Goal: Navigation & Orientation: Find specific page/section

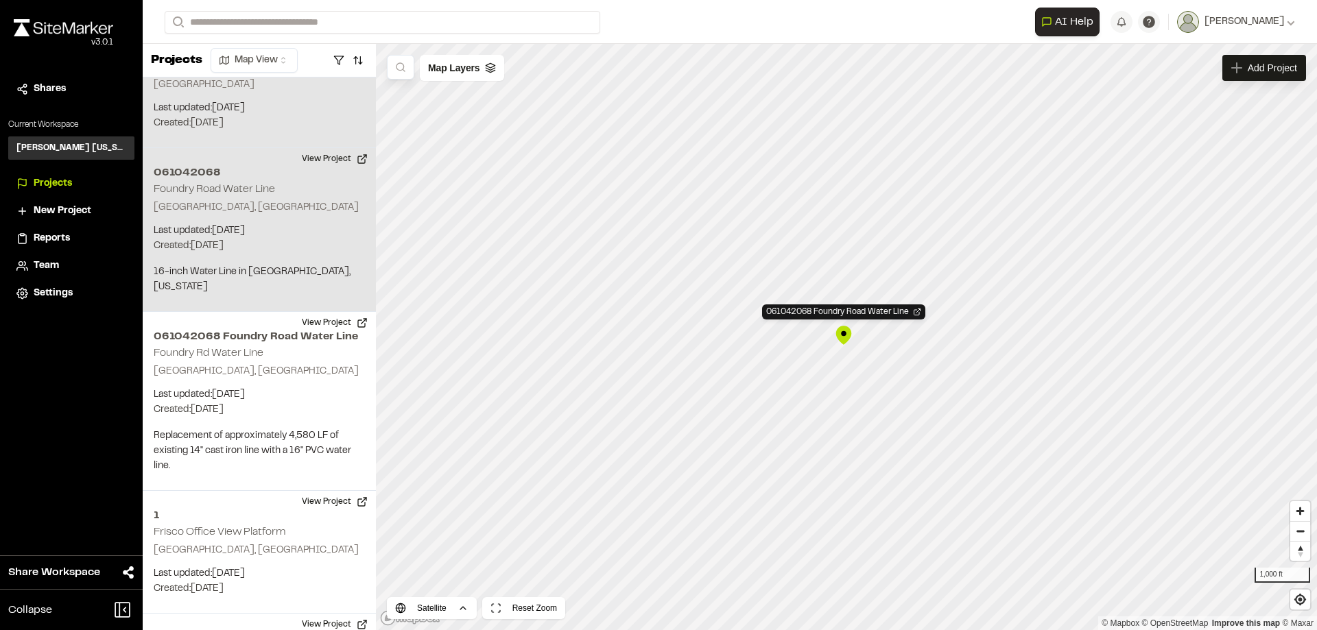
scroll to position [123, 0]
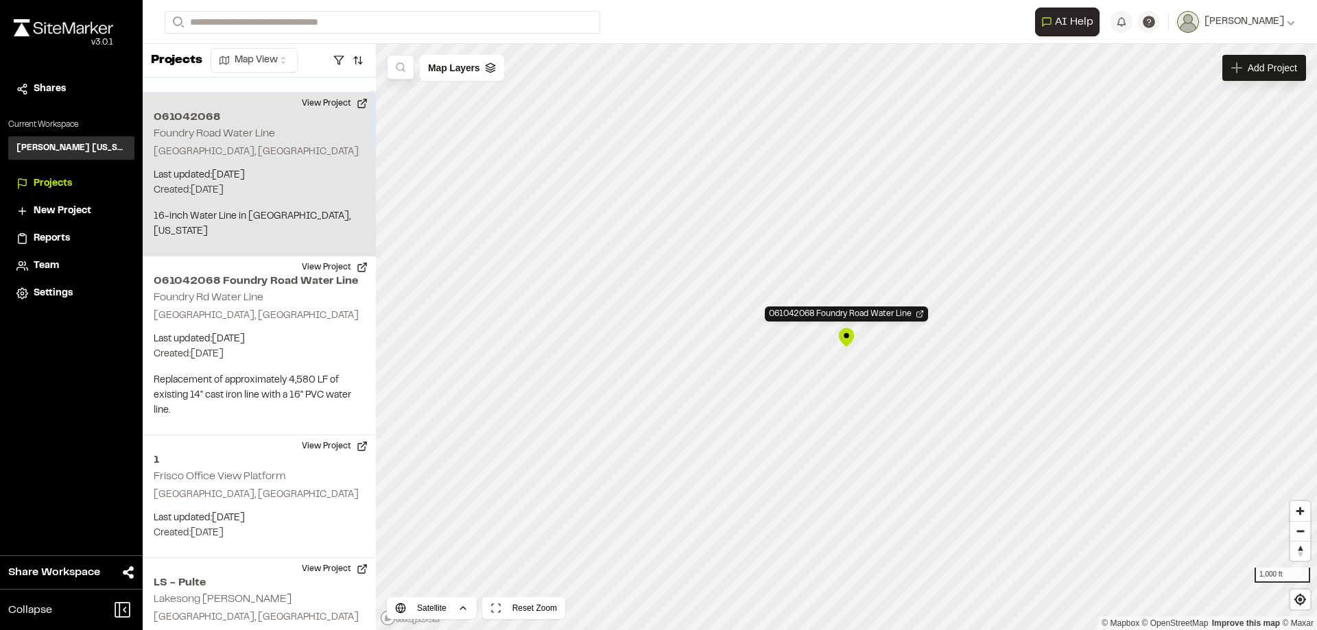
click at [299, 125] on div "061042068 Foundry Road Water Line Gainesville, TX Last updated: Aug 25, 2025 Bu…" at bounding box center [259, 175] width 233 height 164
click at [319, 93] on button "View Project" at bounding box center [335, 104] width 82 height 22
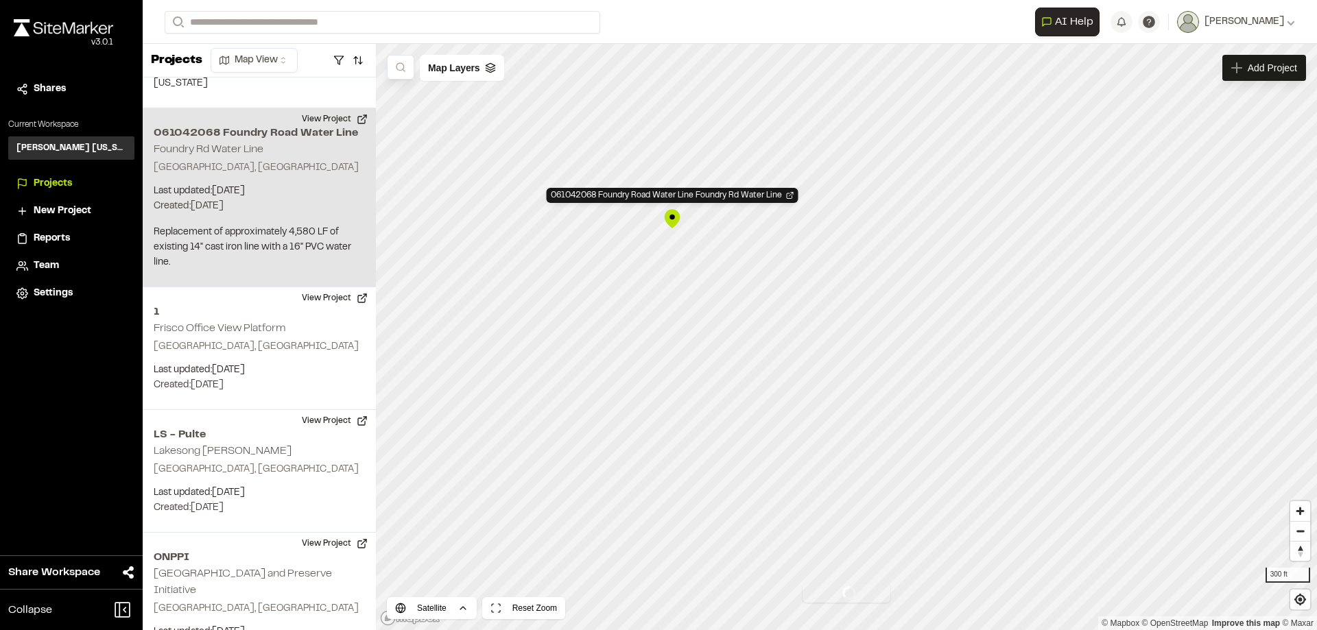
scroll to position [272, 0]
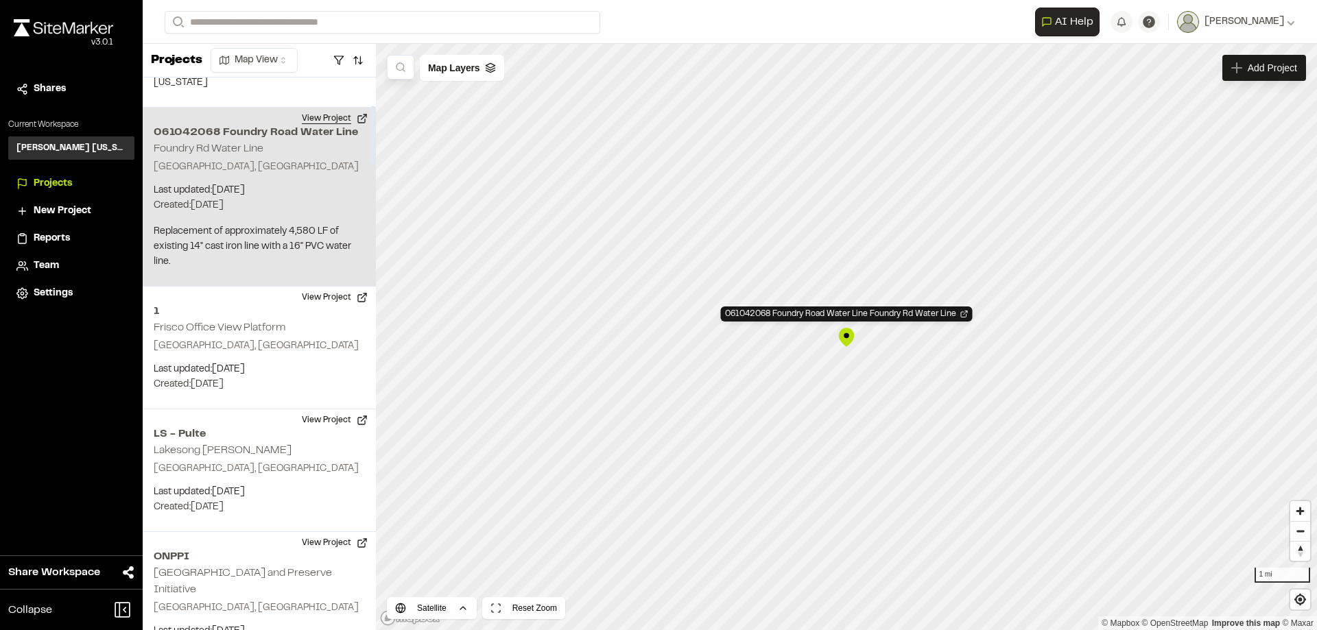
click at [322, 108] on button "View Project" at bounding box center [335, 119] width 82 height 22
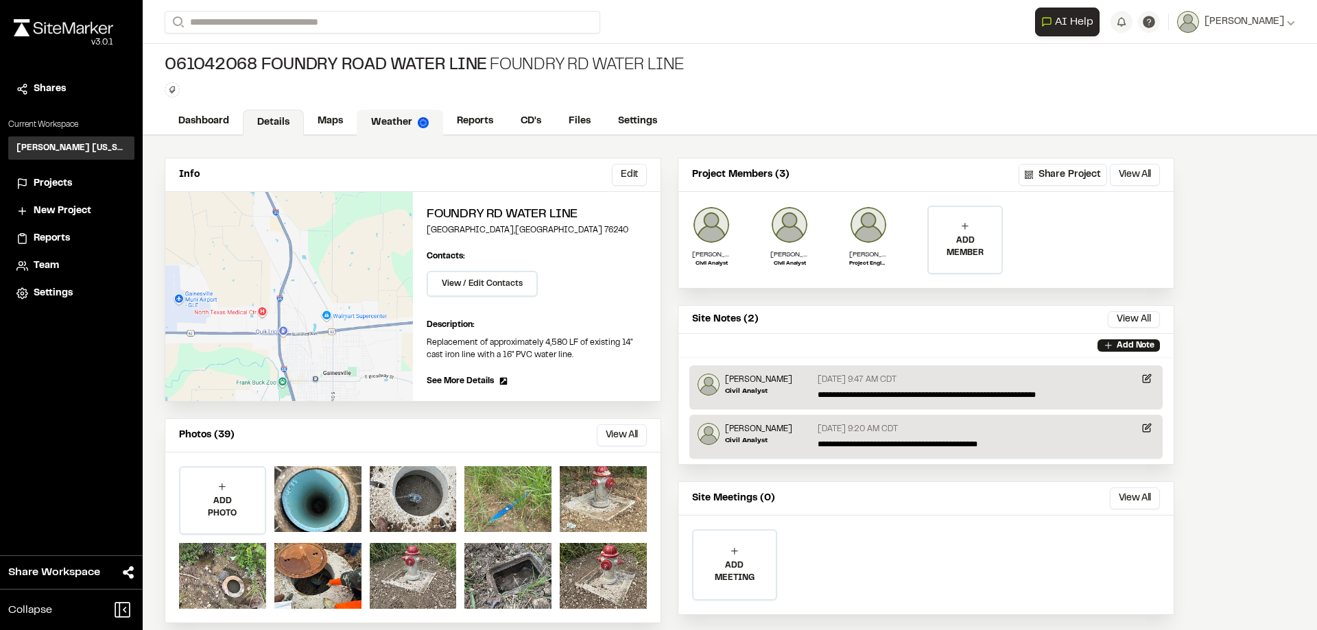
click at [407, 121] on link "Weather" at bounding box center [400, 123] width 86 height 26
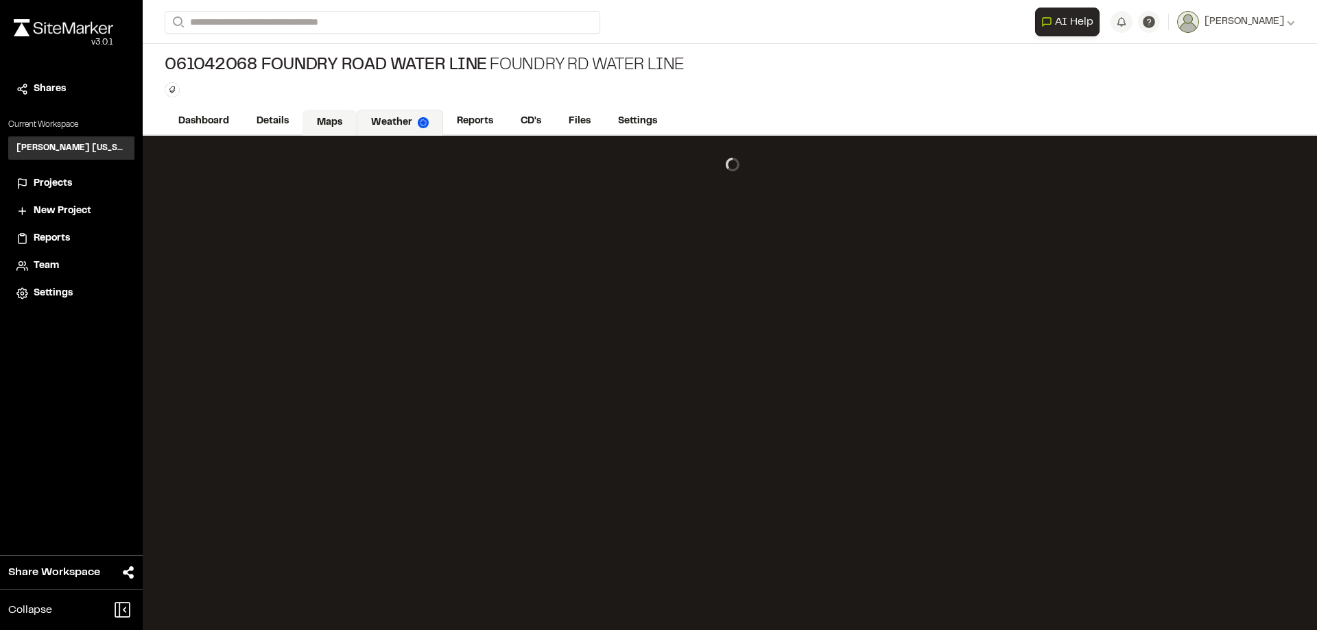
click at [350, 121] on link "Maps" at bounding box center [329, 123] width 54 height 26
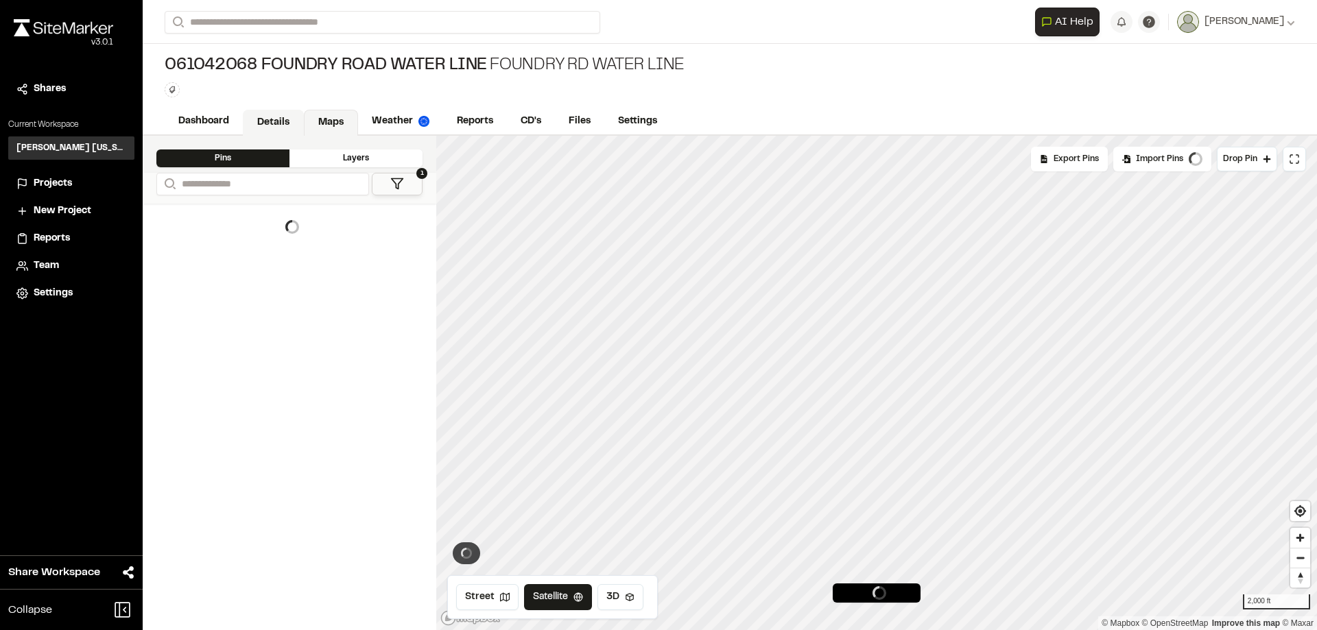
click at [289, 122] on link "Details" at bounding box center [273, 123] width 61 height 26
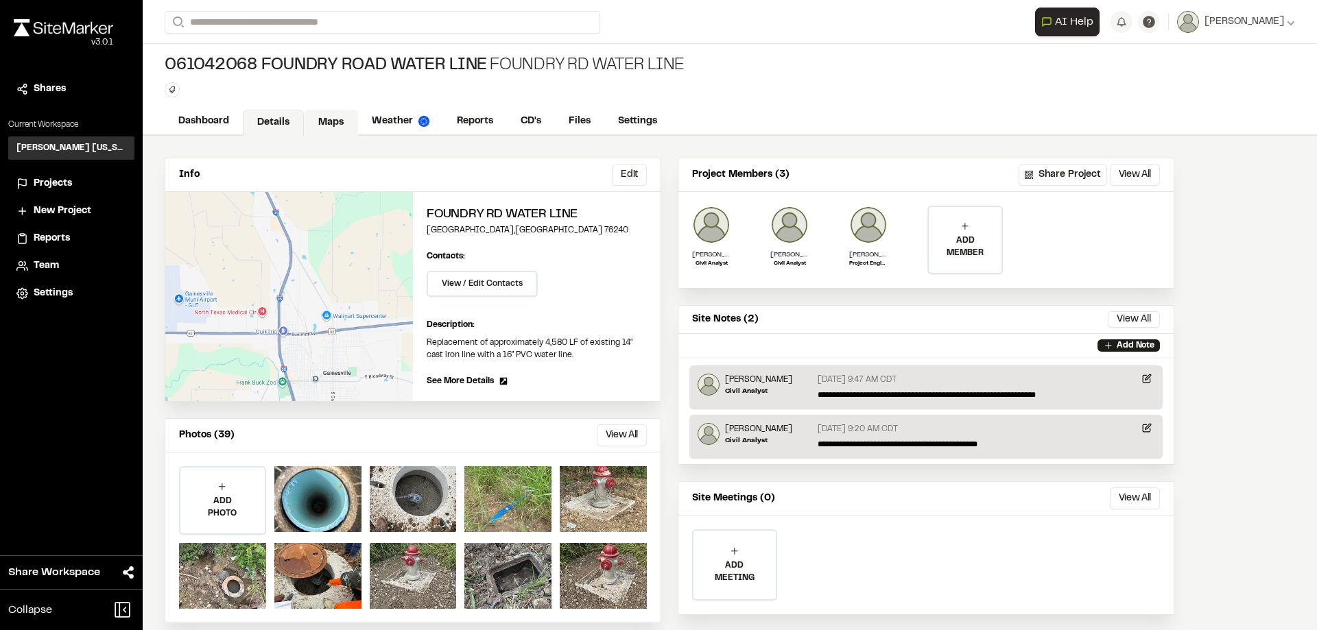
click at [333, 122] on link "Maps" at bounding box center [331, 123] width 54 height 26
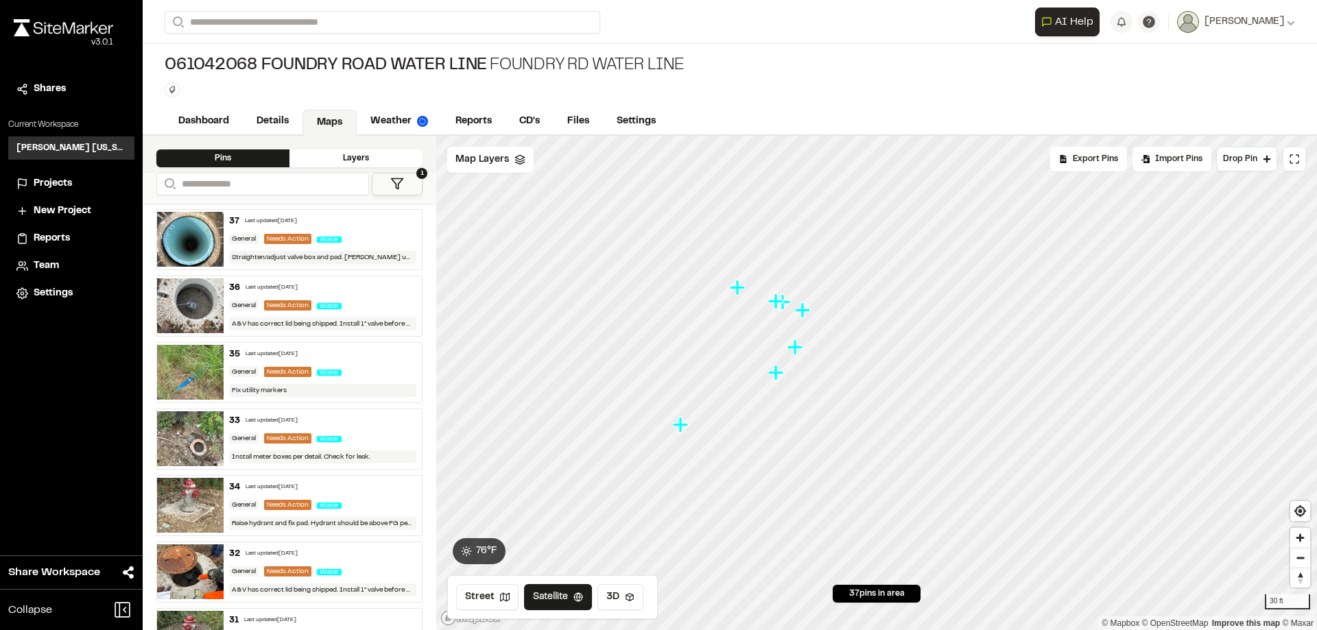
click at [773, 377] on icon "Map marker" at bounding box center [777, 373] width 18 height 18
click at [776, 436] on icon "Map marker" at bounding box center [780, 434] width 15 height 15
click at [997, 263] on icon "Map marker" at bounding box center [997, 267] width 15 height 15
click at [869, 419] on icon "Map marker" at bounding box center [868, 418] width 15 height 15
click at [855, 337] on icon "Map marker" at bounding box center [855, 336] width 15 height 15
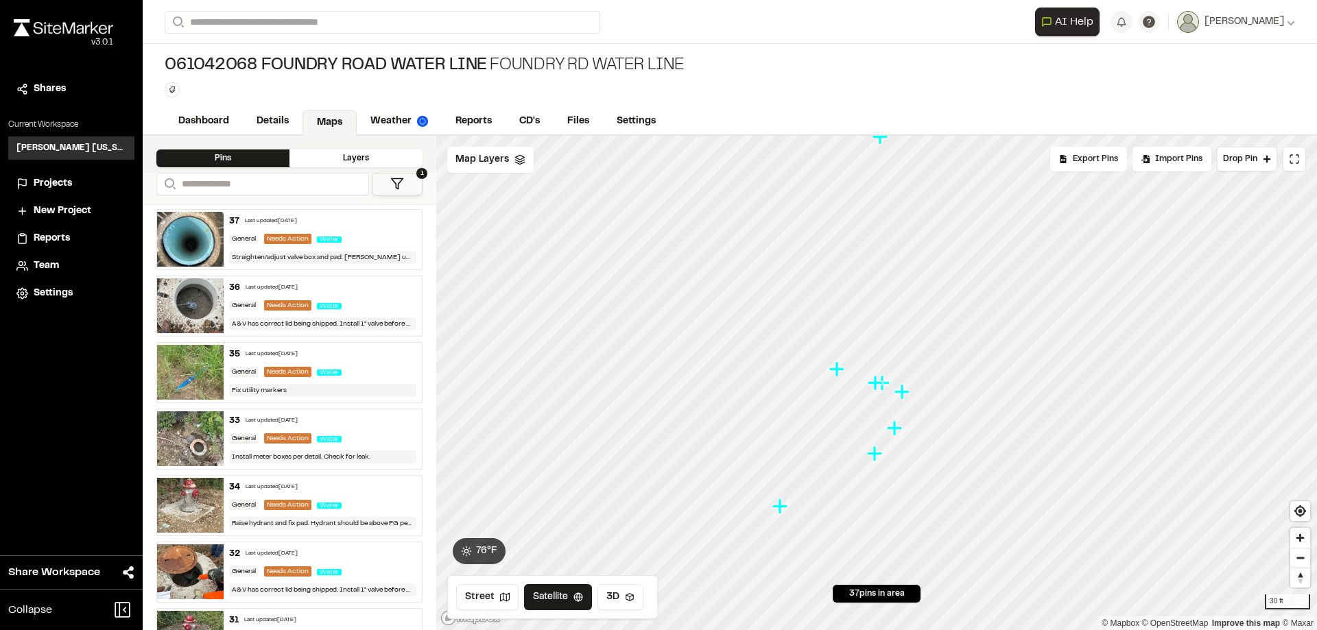
click at [838, 369] on icon "Map marker" at bounding box center [836, 368] width 15 height 15
click at [916, 293] on icon "Map marker" at bounding box center [914, 288] width 15 height 15
click at [888, 306] on icon "Map marker" at bounding box center [882, 310] width 18 height 18
click at [873, 385] on icon "Map marker" at bounding box center [875, 382] width 15 height 15
click at [885, 377] on icon "Map marker" at bounding box center [877, 383] width 18 height 18
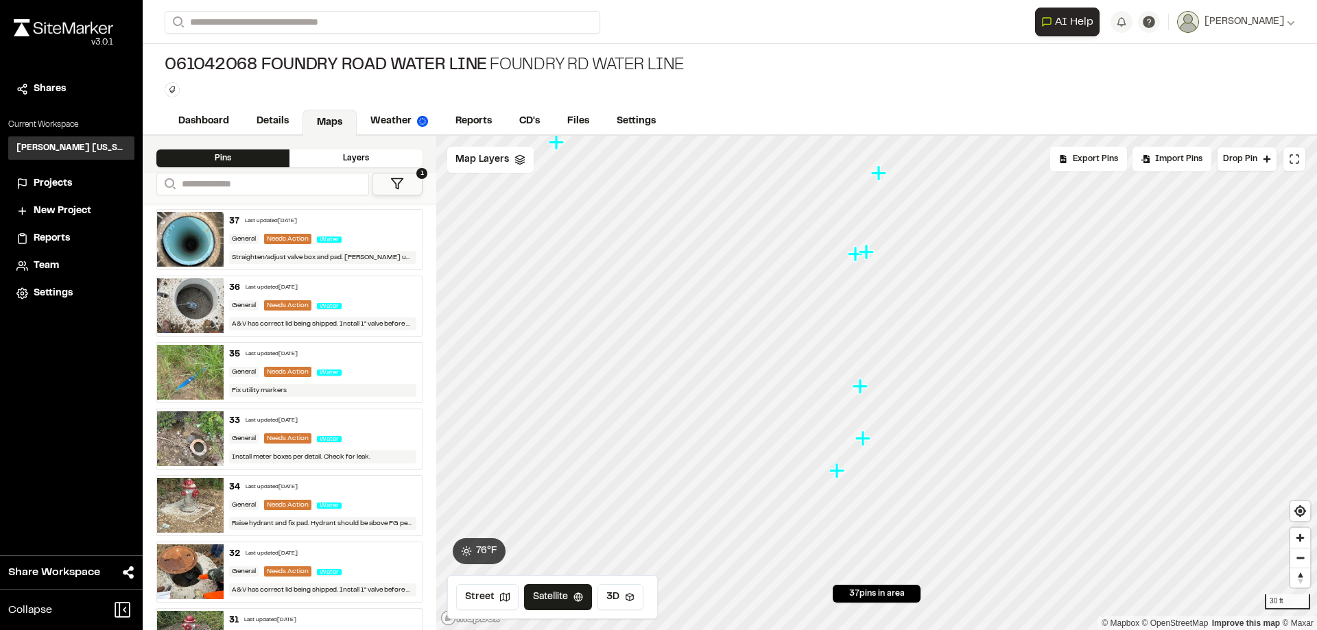
click at [836, 473] on icon "Map marker" at bounding box center [836, 470] width 15 height 15
click at [901, 351] on icon "Map marker" at bounding box center [901, 350] width 15 height 15
click at [198, 231] on img at bounding box center [190, 239] width 67 height 55
click at [178, 305] on img at bounding box center [190, 305] width 67 height 55
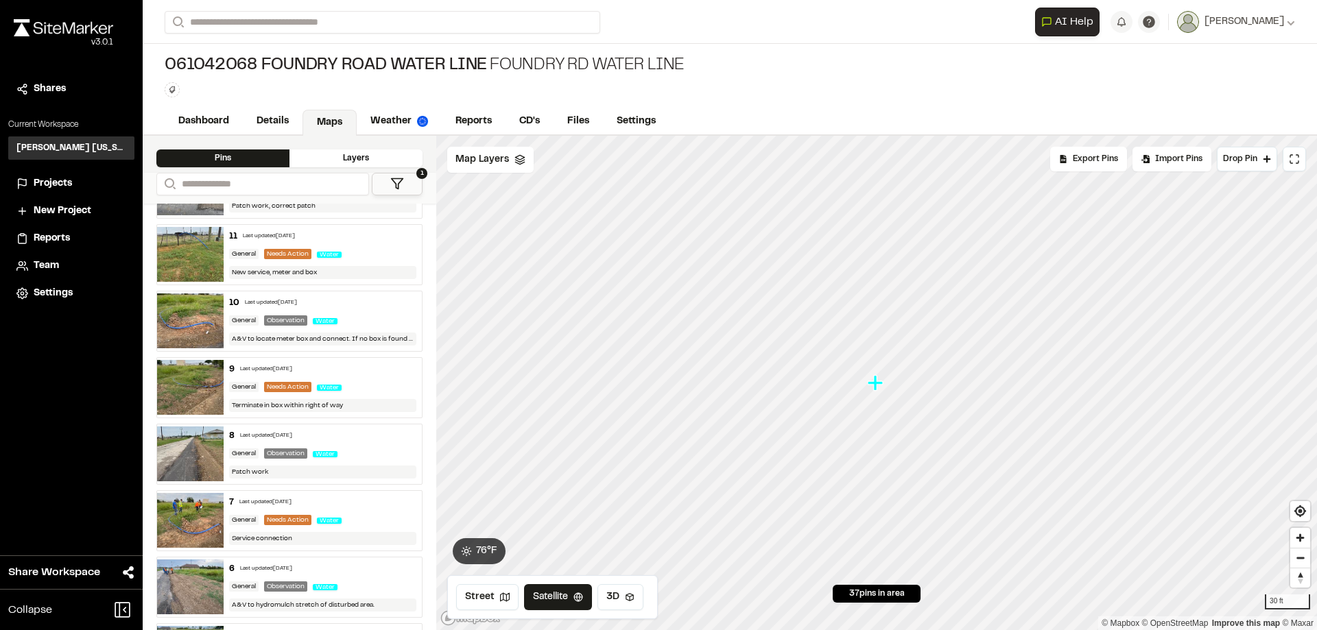
scroll to position [2044, 0]
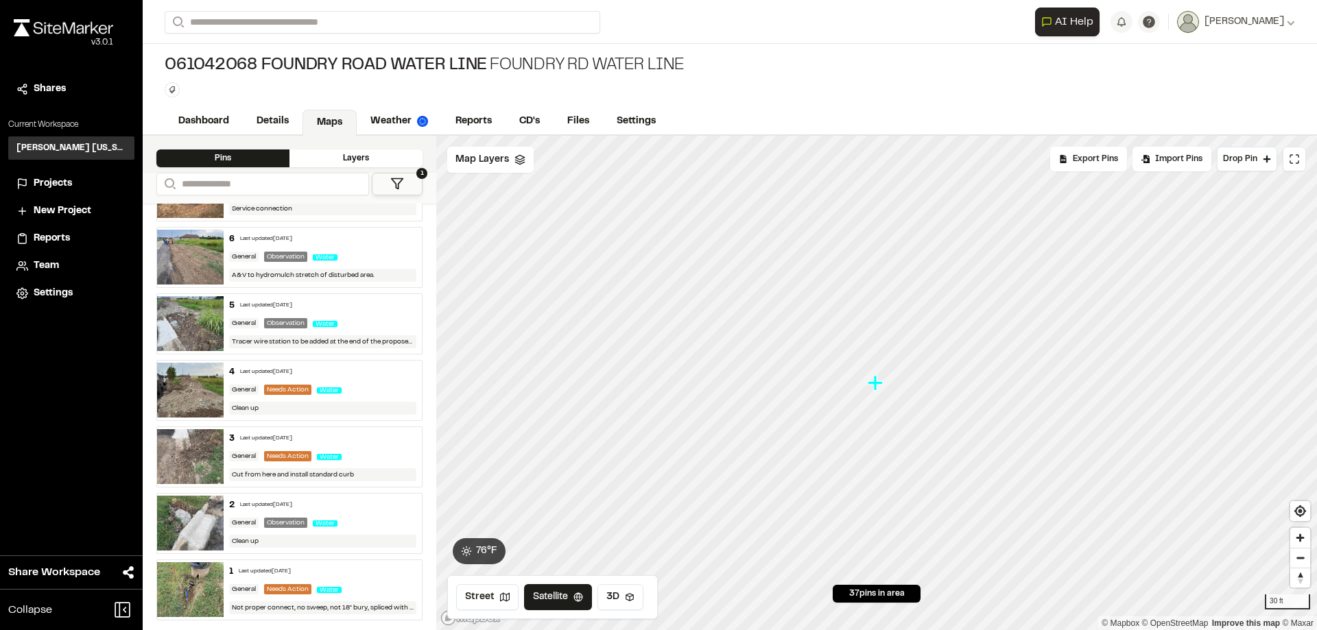
click at [215, 584] on img at bounding box center [190, 589] width 67 height 55
click at [228, 122] on link "Dashboard" at bounding box center [205, 123] width 80 height 26
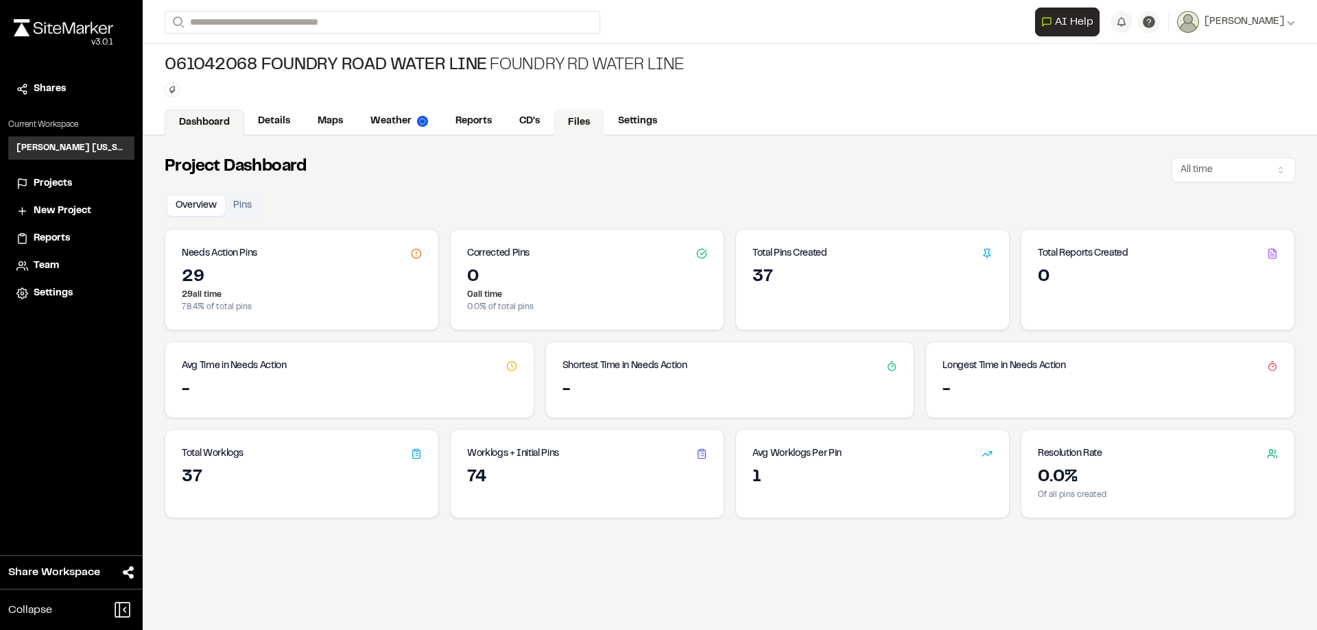
click at [564, 133] on link "Files" at bounding box center [578, 123] width 51 height 26
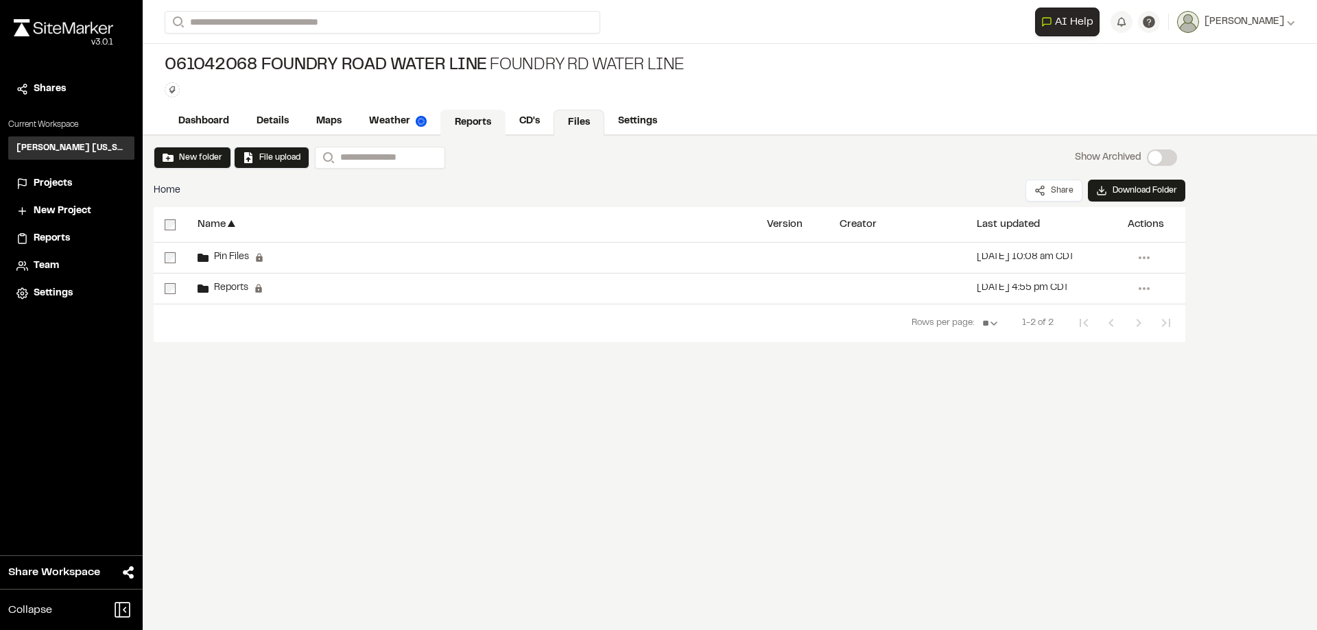
click at [488, 123] on link "Reports" at bounding box center [472, 123] width 65 height 26
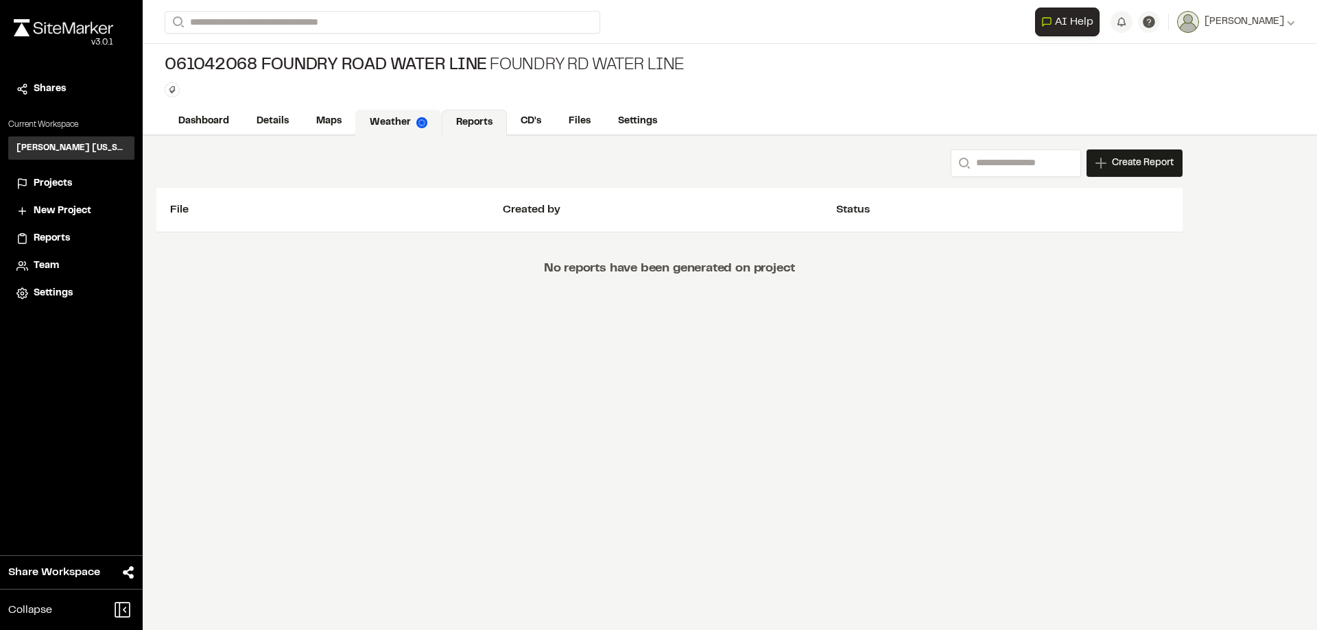
click at [391, 132] on link "Weather" at bounding box center [398, 123] width 86 height 26
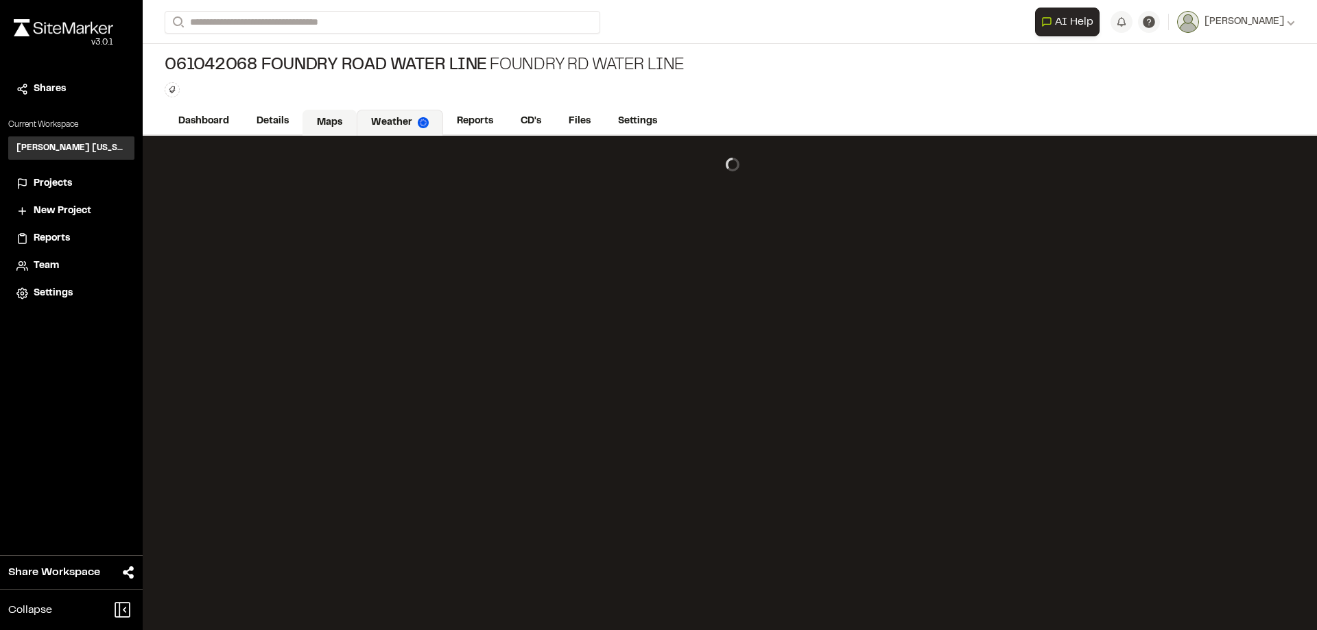
click at [332, 123] on link "Maps" at bounding box center [329, 123] width 54 height 26
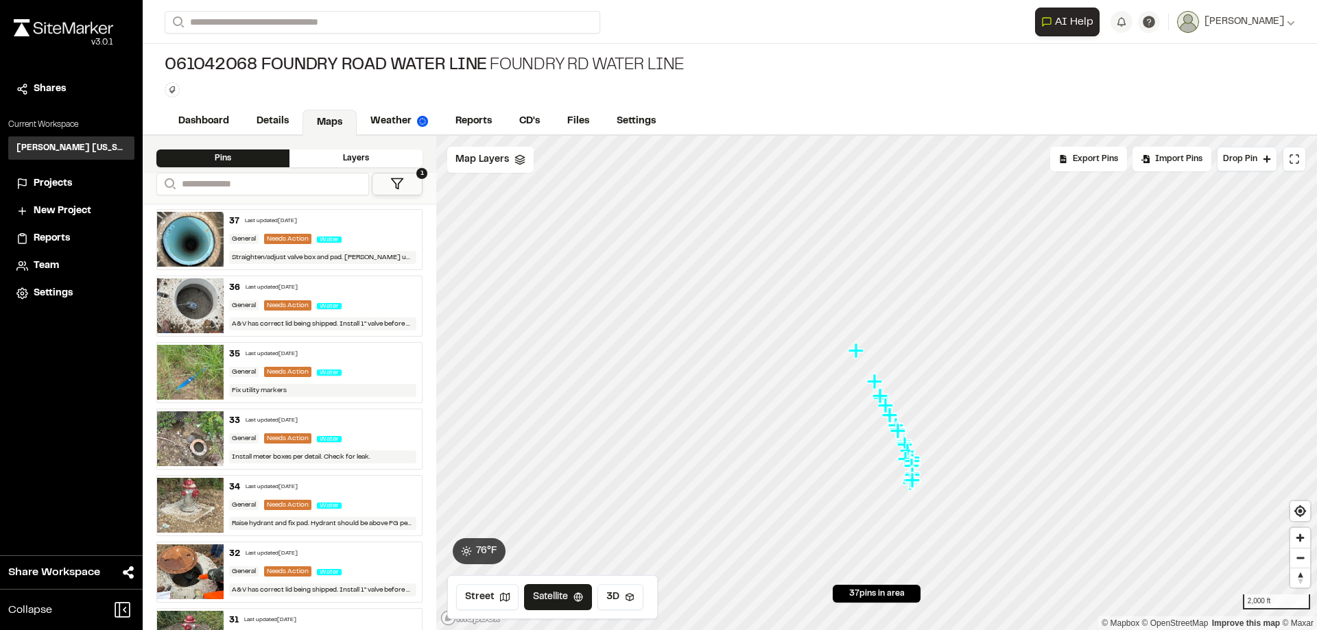
click at [176, 237] on img at bounding box center [190, 239] width 67 height 55
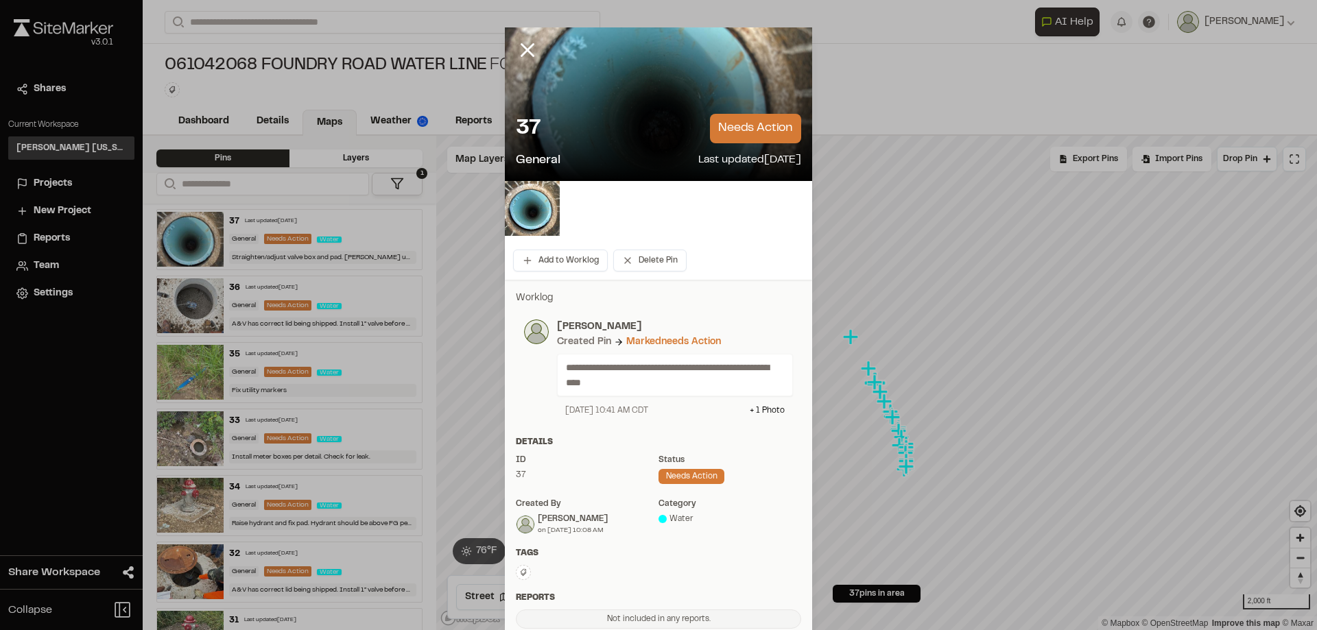
drag, startPoint x: 654, startPoint y: 150, endPoint x: 634, endPoint y: 162, distance: 23.4
click at [652, 147] on div "37 needs action General Last updated [DATE]" at bounding box center [658, 142] width 307 height 78
drag, startPoint x: 612, startPoint y: 176, endPoint x: 556, endPoint y: 205, distance: 62.6
click at [611, 176] on div "37 needs action General Last updated [DATE]" at bounding box center [658, 142] width 307 height 78
click at [525, 211] on img at bounding box center [532, 208] width 55 height 55
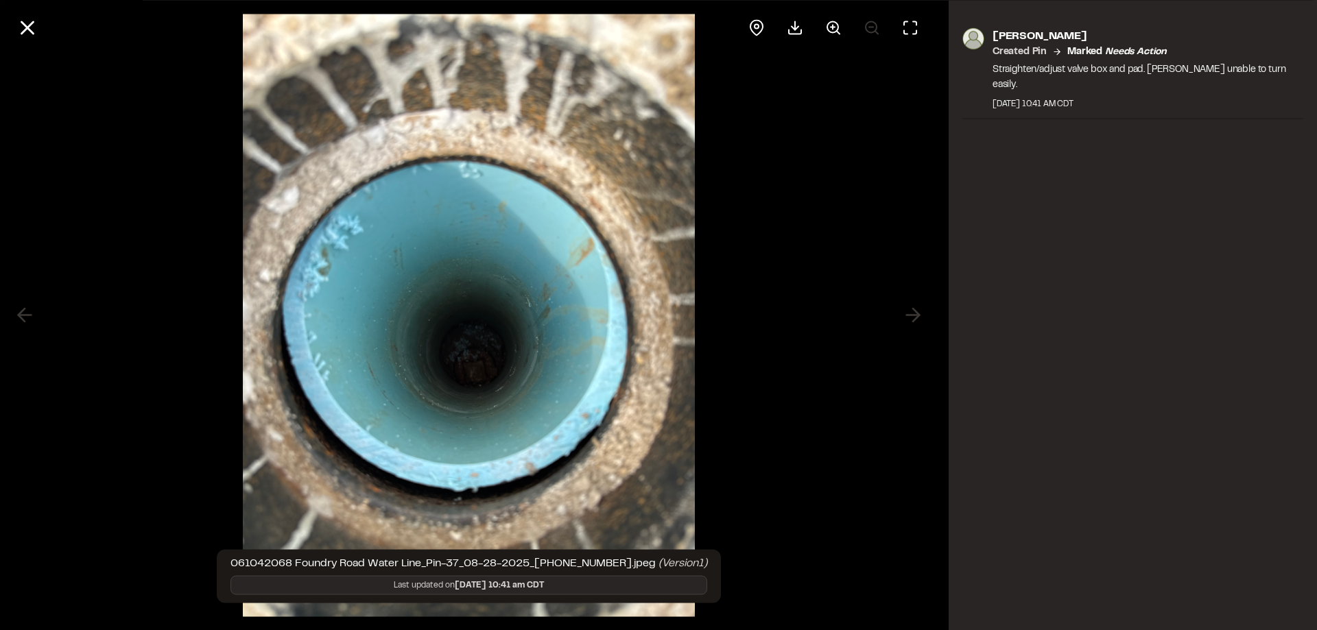
click at [914, 318] on div at bounding box center [469, 315] width 938 height 630
click at [21, 21] on icon at bounding box center [27, 27] width 23 height 23
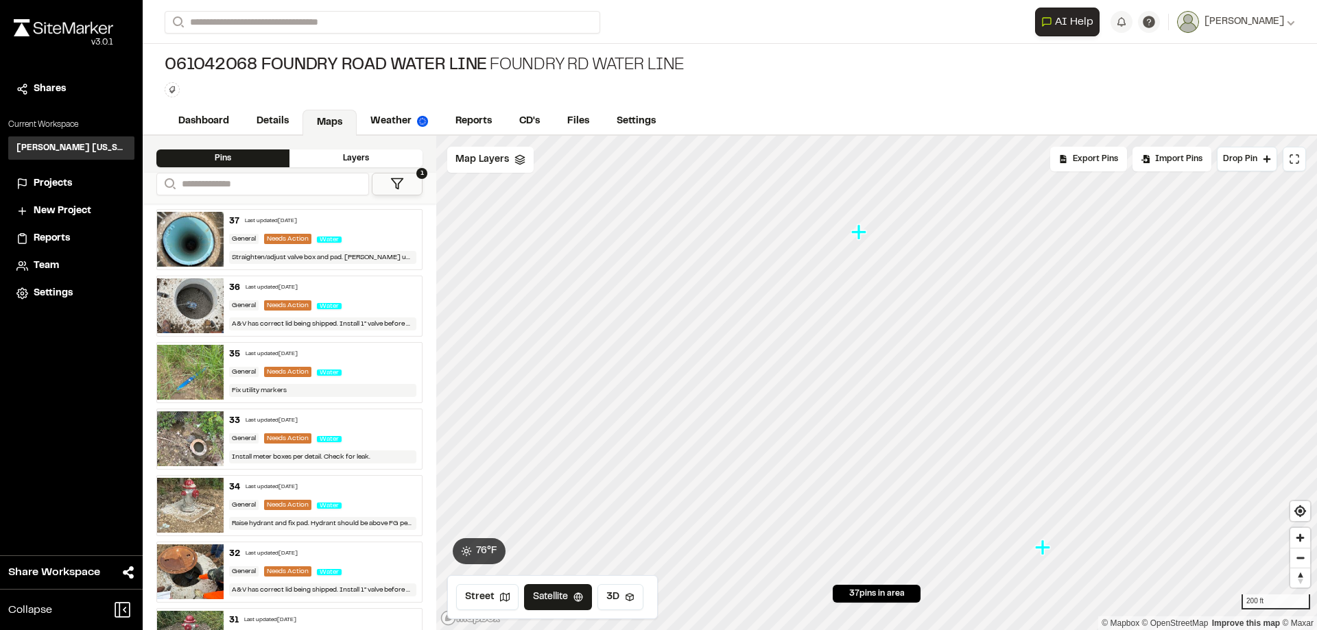
click at [256, 233] on div "General Needs Action Water" at bounding box center [323, 239] width 188 height 12
click at [868, 370] on icon "Map marker" at bounding box center [867, 372] width 15 height 15
click at [824, 364] on icon "Map marker" at bounding box center [823, 361] width 18 height 18
click at [844, 239] on icon "Map marker" at bounding box center [842, 242] width 15 height 15
click at [879, 483] on icon "Map marker" at bounding box center [880, 482] width 15 height 15
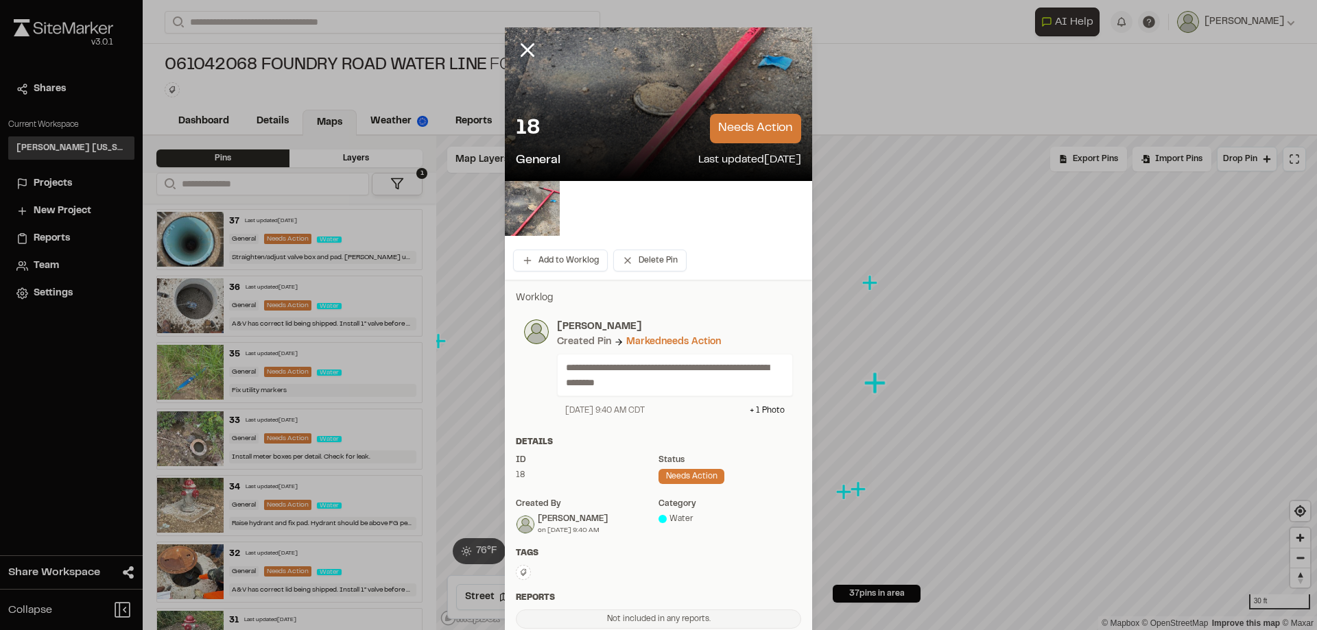
scroll to position [130, 0]
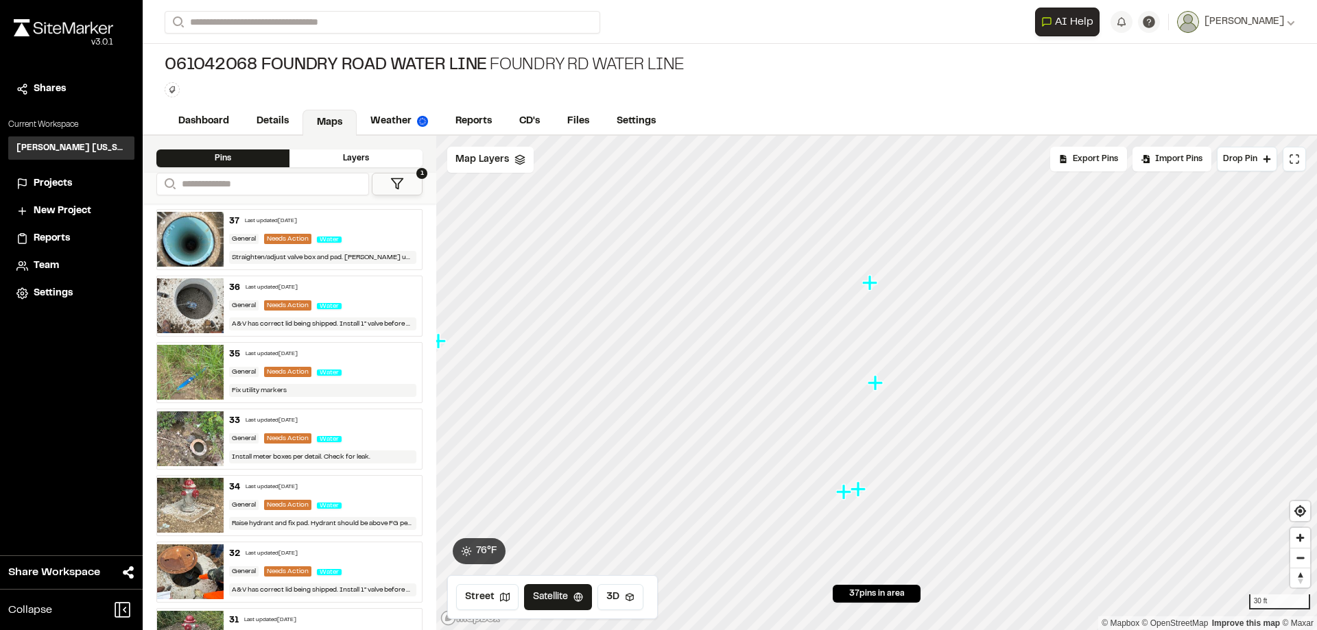
click at [846, 493] on icon "Map marker" at bounding box center [843, 491] width 15 height 15
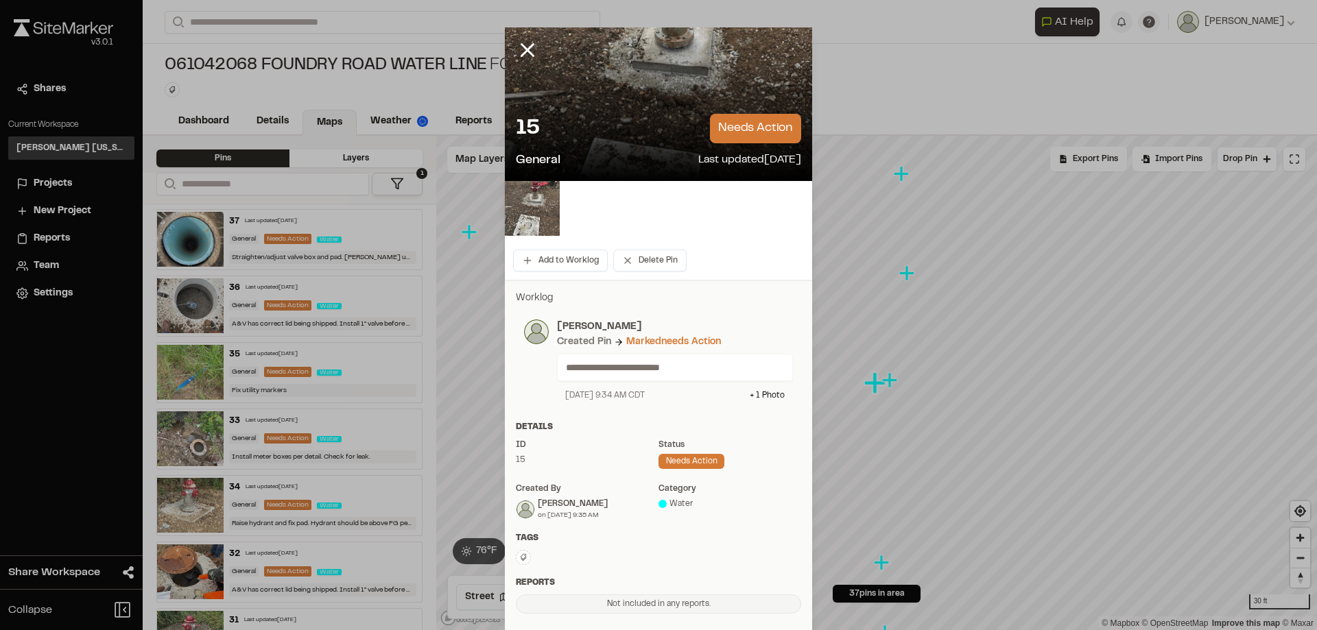
click at [540, 210] on img at bounding box center [532, 208] width 55 height 55
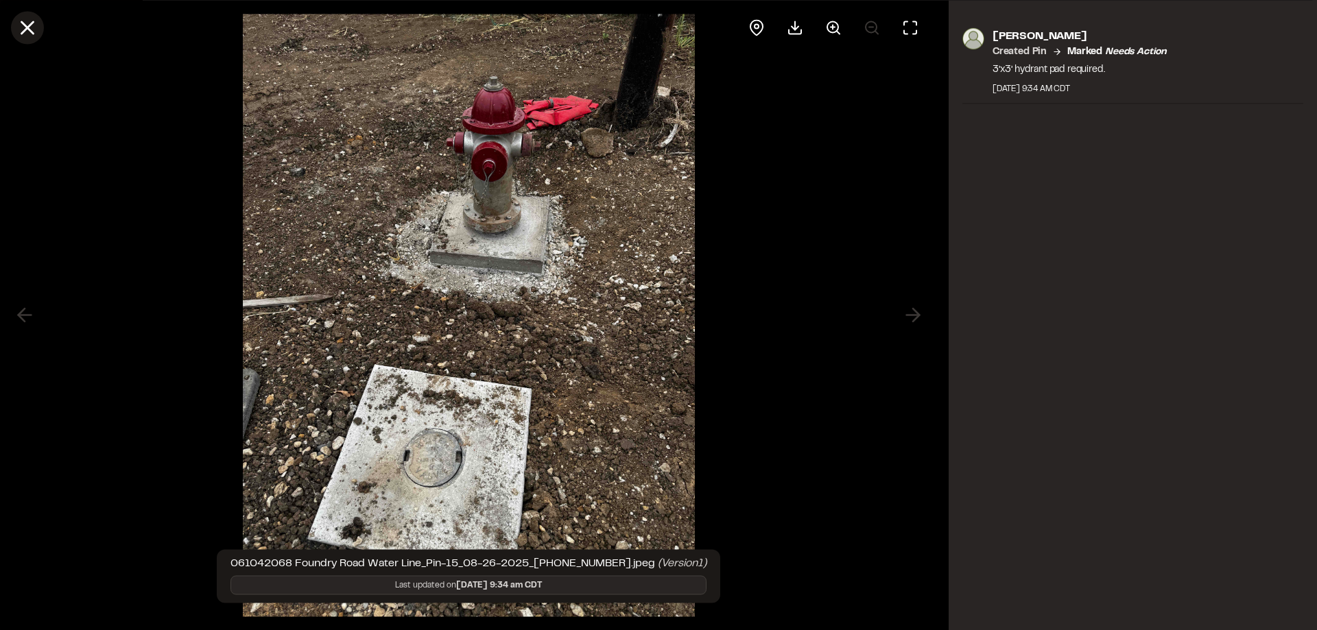
click at [20, 29] on icon at bounding box center [27, 27] width 23 height 23
